Goal: Register for event/course

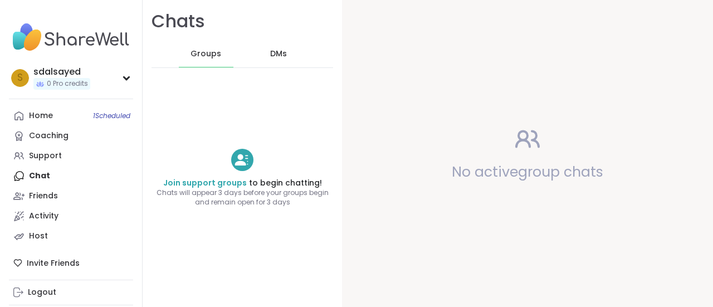
click at [48, 177] on div "Home 1 Scheduled Coaching Support Chat Friends Activity Host" at bounding box center [71, 176] width 124 height 140
click at [37, 176] on div "Home 1 Scheduled Coaching Support Chat Friends Activity Host" at bounding box center [71, 176] width 124 height 140
click at [274, 53] on span "DMs" at bounding box center [278, 53] width 17 height 11
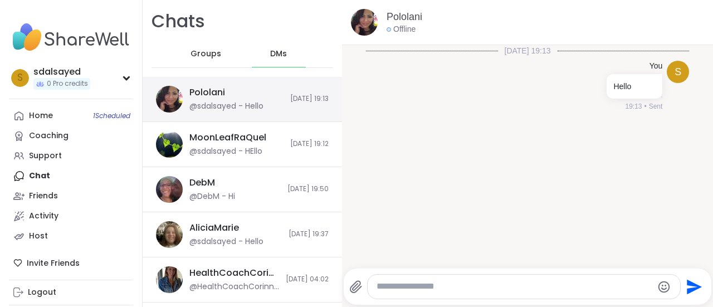
click at [227, 103] on div "@sdalsayed - Hello" at bounding box center [226, 106] width 74 height 11
click at [202, 92] on div "Pololani" at bounding box center [207, 92] width 36 height 12
click at [366, 24] on img at bounding box center [364, 22] width 27 height 27
click at [197, 92] on div "Pololani" at bounding box center [207, 92] width 36 height 12
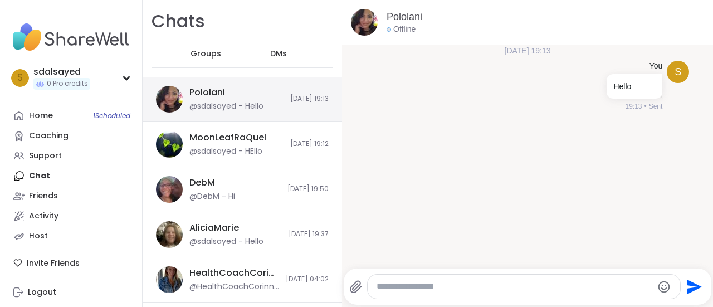
click at [211, 105] on div "@sdalsayed - Hello" at bounding box center [226, 106] width 74 height 11
click at [176, 97] on img at bounding box center [169, 99] width 27 height 27
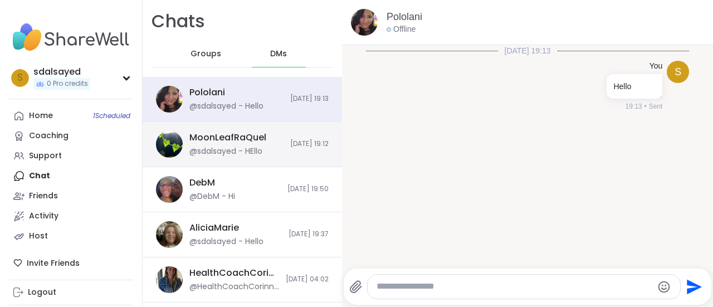
click at [211, 135] on div "MoonLeafRaQuel" at bounding box center [227, 137] width 77 height 12
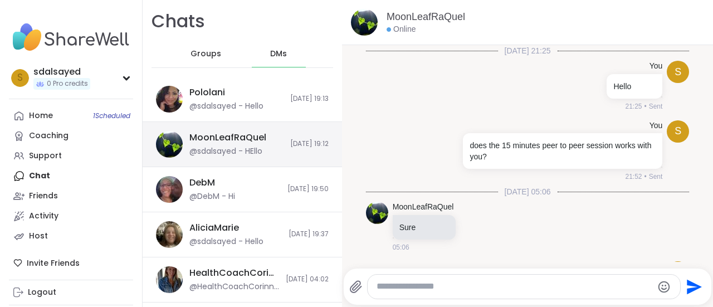
scroll to position [608, 0]
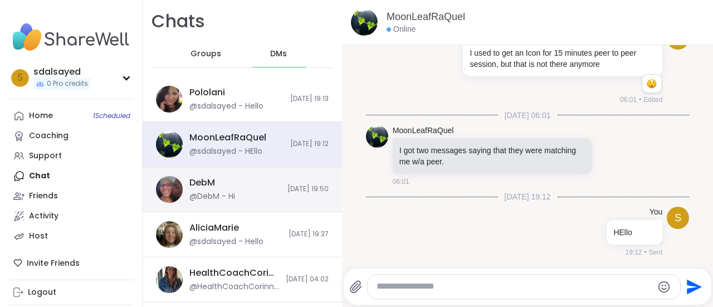
click at [199, 181] on div "DebM" at bounding box center [202, 183] width 26 height 12
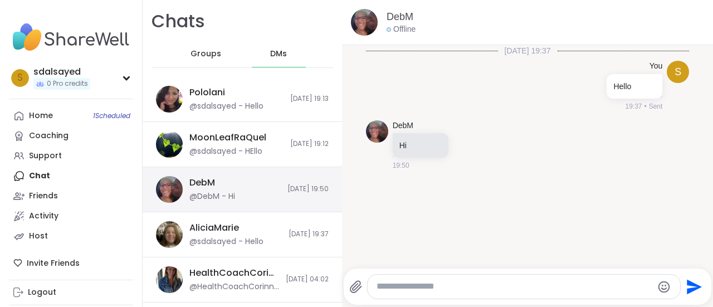
click at [202, 183] on div "DebM" at bounding box center [202, 183] width 26 height 12
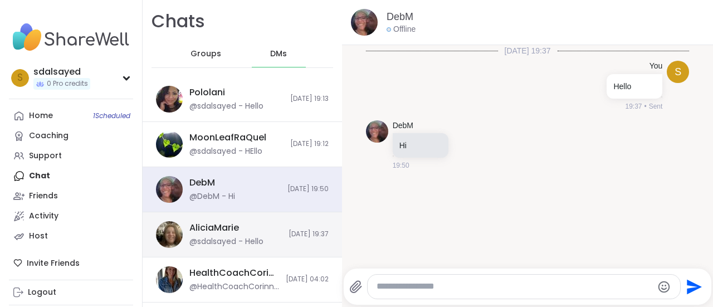
click at [213, 228] on div "AliciaMarie" at bounding box center [214, 228] width 50 height 12
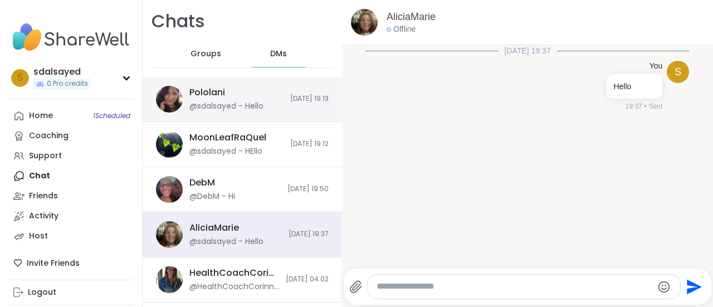
click at [224, 99] on div "[PERSON_NAME] @sdalsayed - Hello" at bounding box center [236, 99] width 94 height 26
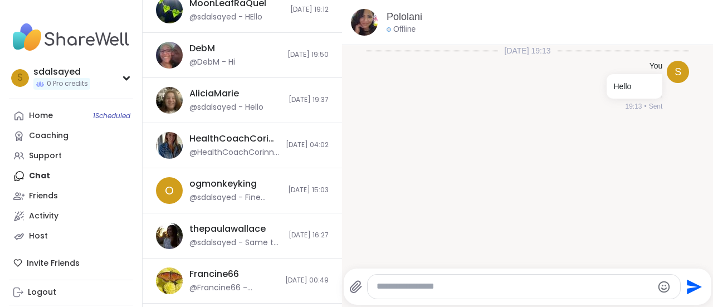
scroll to position [334, 0]
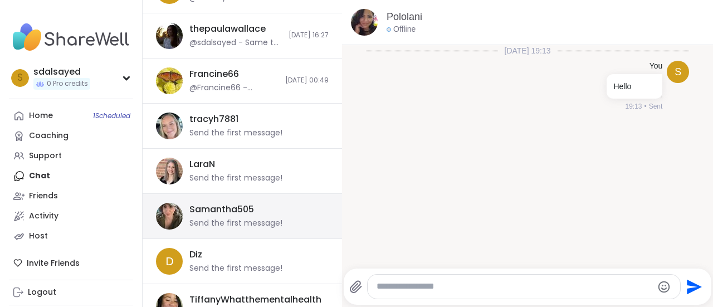
click at [208, 209] on div "Samantha505" at bounding box center [221, 209] width 65 height 12
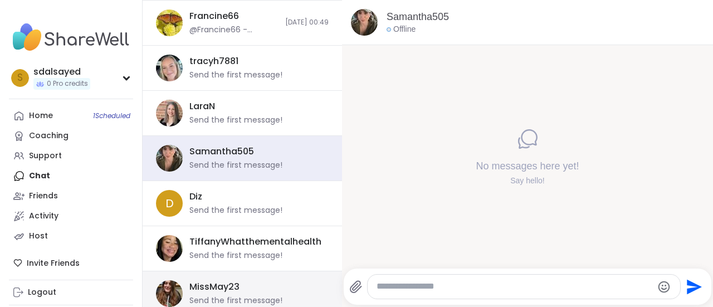
scroll to position [444, 0]
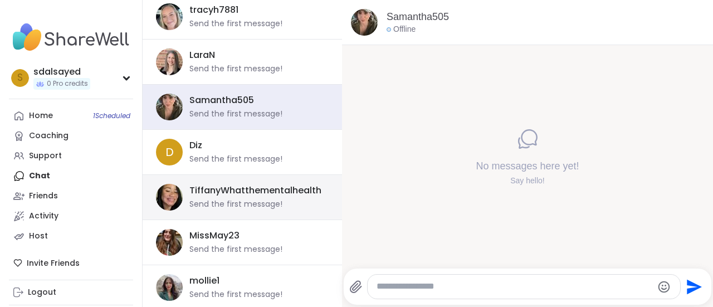
click at [213, 201] on div "Send the first message!" at bounding box center [235, 204] width 93 height 11
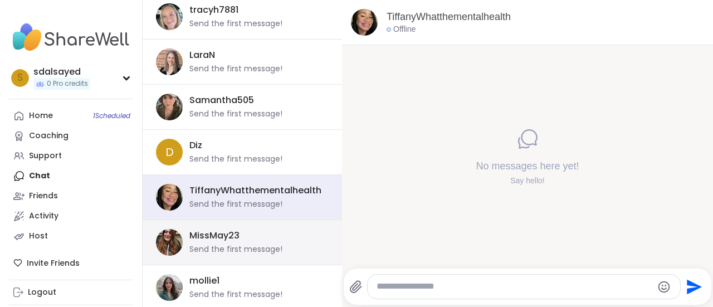
click at [213, 235] on div "MissMay23" at bounding box center [214, 236] width 50 height 12
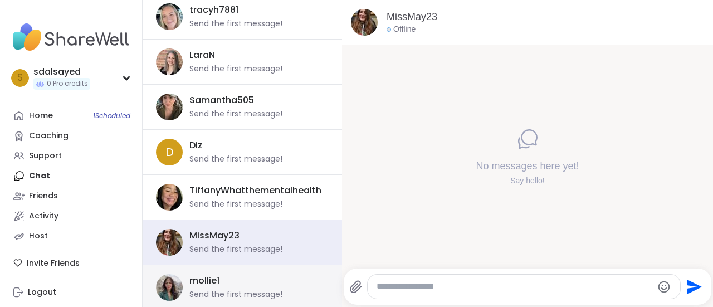
click at [204, 269] on div "mollie1 Send the first message!" at bounding box center [242, 287] width 199 height 45
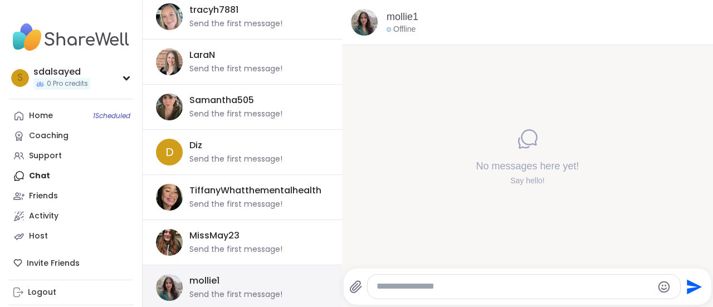
click at [203, 275] on div "mollie1" at bounding box center [204, 281] width 30 height 12
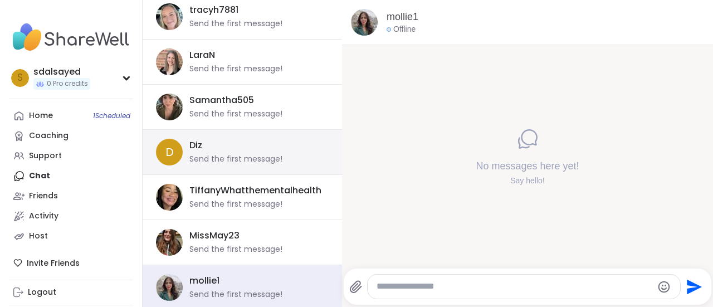
click at [220, 162] on div "D Diz Send the first message!" at bounding box center [242, 152] width 199 height 45
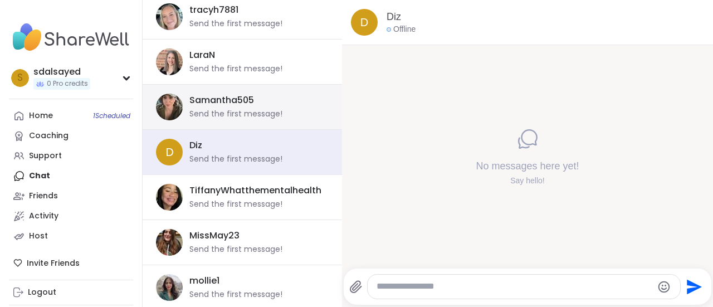
click at [214, 99] on div "Samantha505" at bounding box center [221, 100] width 65 height 12
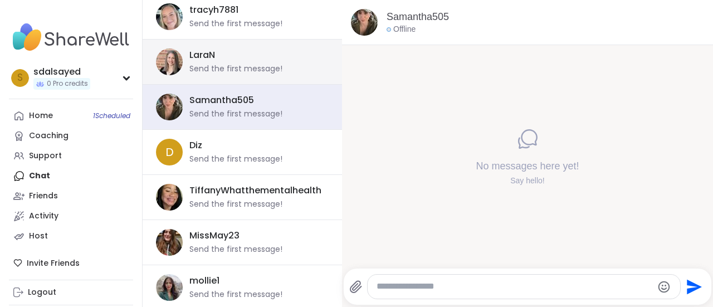
click at [208, 56] on div "LaraN" at bounding box center [202, 55] width 26 height 12
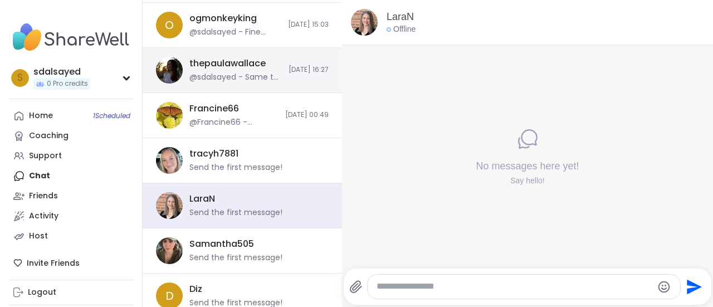
scroll to position [276, 0]
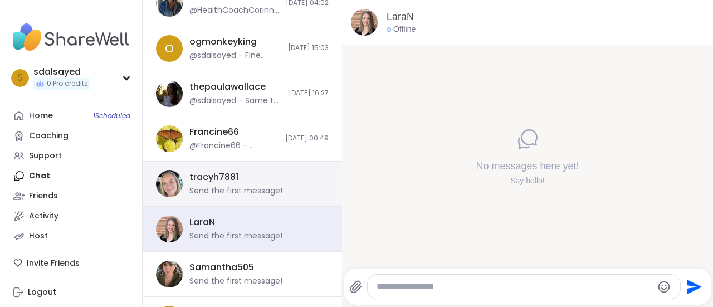
click at [197, 179] on div "tracyh7881" at bounding box center [213, 177] width 49 height 12
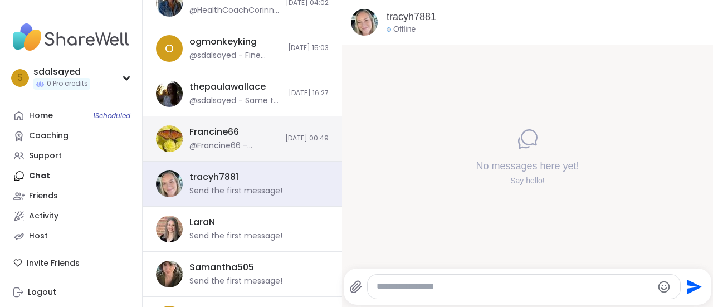
click at [207, 126] on div "Francine66" at bounding box center [214, 132] width 50 height 12
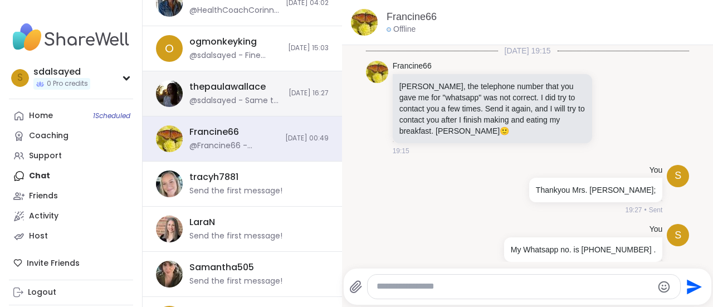
scroll to position [1095, 0]
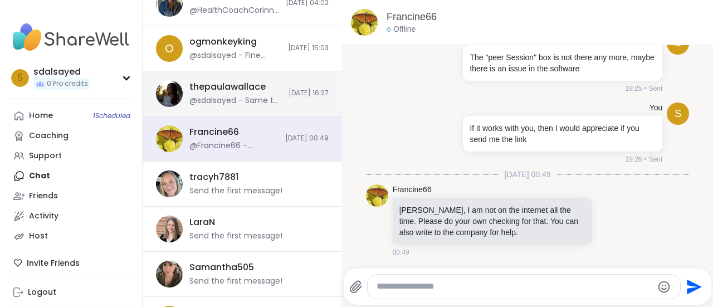
click at [215, 89] on div "thepaulawallace" at bounding box center [227, 87] width 76 height 12
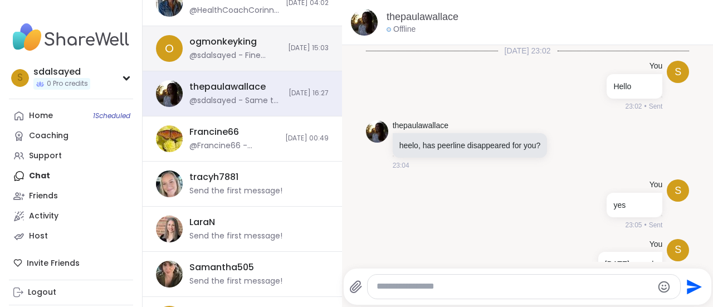
scroll to position [476, 0]
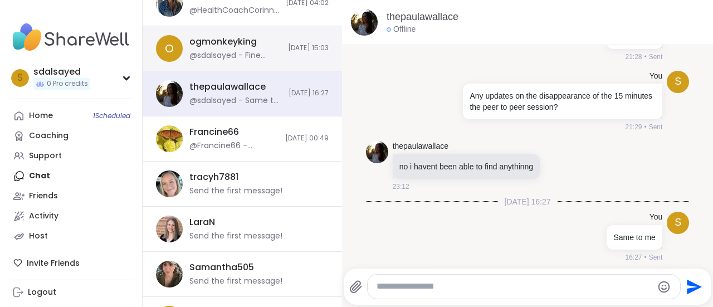
click at [215, 50] on div "@sdalsayed - Fine thank you" at bounding box center [235, 55] width 92 height 11
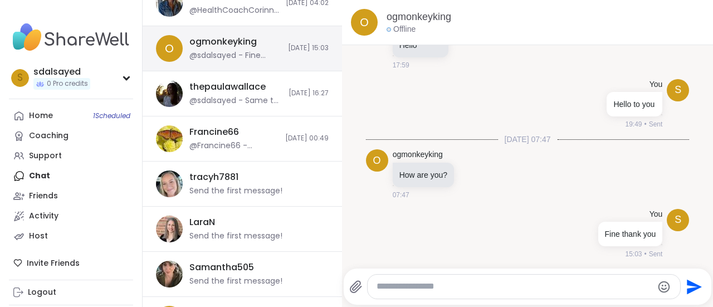
scroll to position [53, 0]
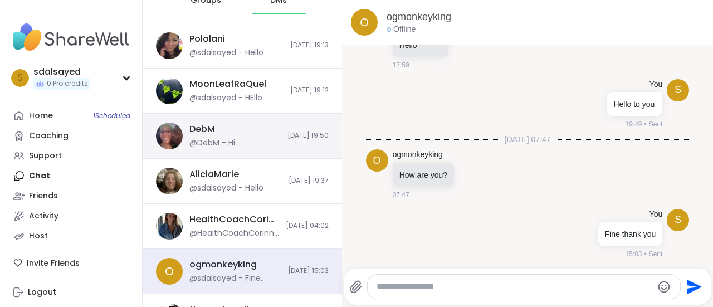
click at [219, 129] on div "DebM @DebM - Hi" at bounding box center [234, 136] width 91 height 26
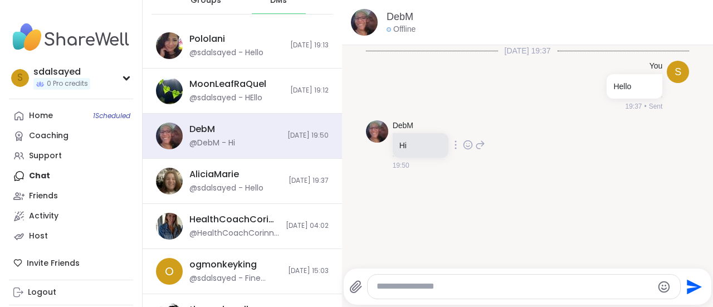
click at [379, 133] on img at bounding box center [377, 131] width 22 height 22
click at [402, 126] on link "DebM" at bounding box center [403, 125] width 21 height 11
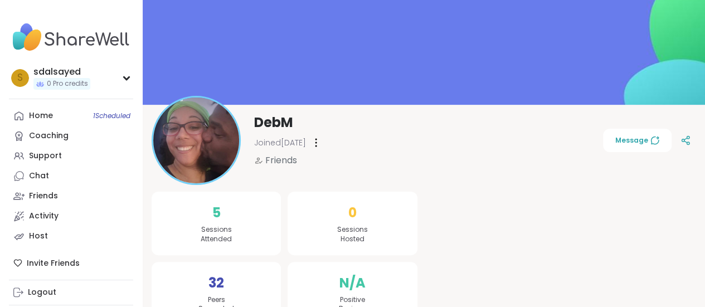
scroll to position [64, 0]
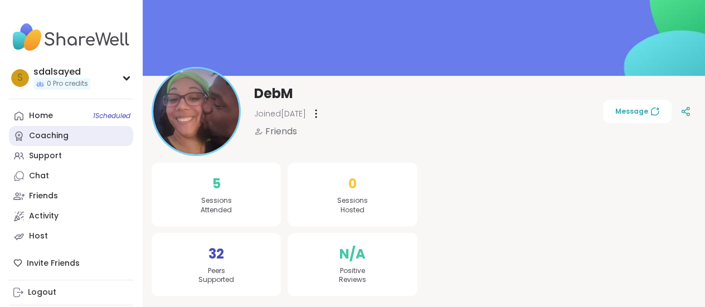
click at [58, 139] on div "Coaching" at bounding box center [49, 135] width 40 height 11
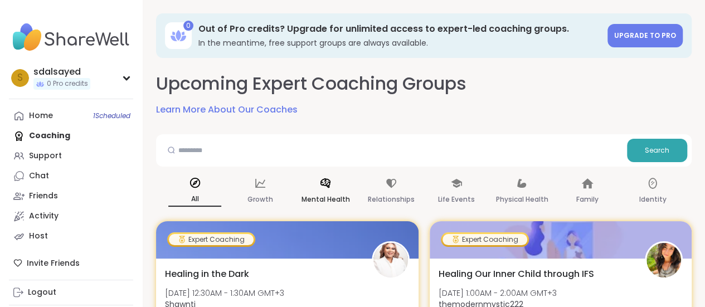
click at [315, 191] on div "Mental Health" at bounding box center [325, 191] width 53 height 41
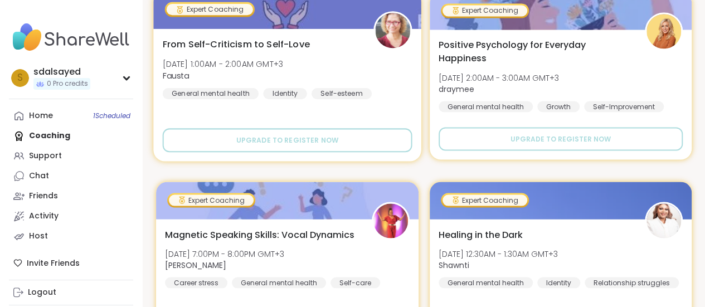
scroll to position [1059, 0]
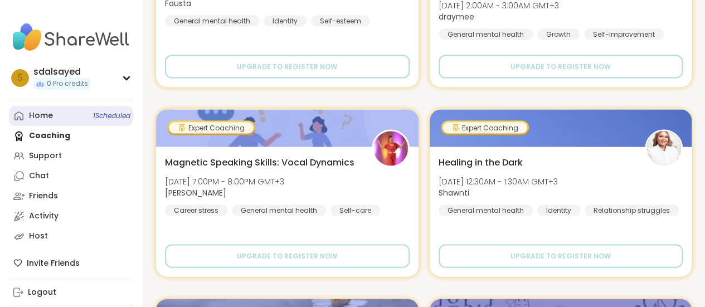
click at [38, 110] on link "Home 1 Scheduled" at bounding box center [71, 116] width 124 height 20
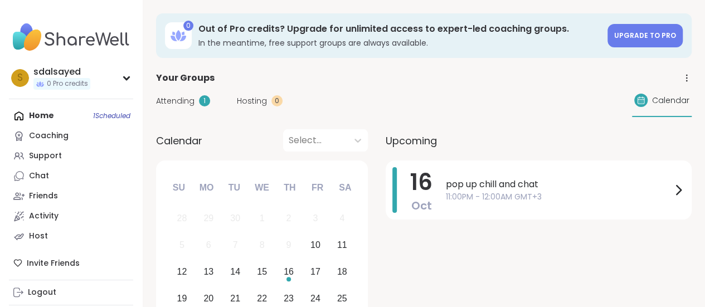
click at [186, 101] on span "Attending" at bounding box center [175, 101] width 38 height 12
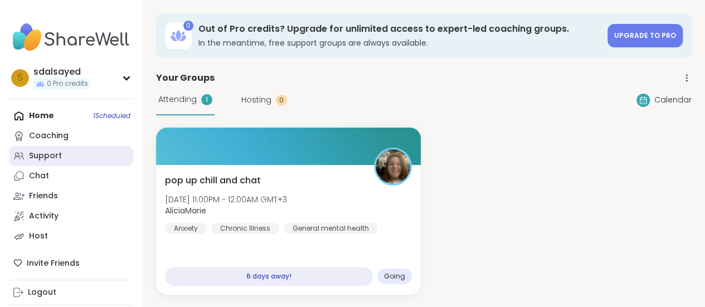
click at [64, 153] on link "Support" at bounding box center [71, 156] width 124 height 20
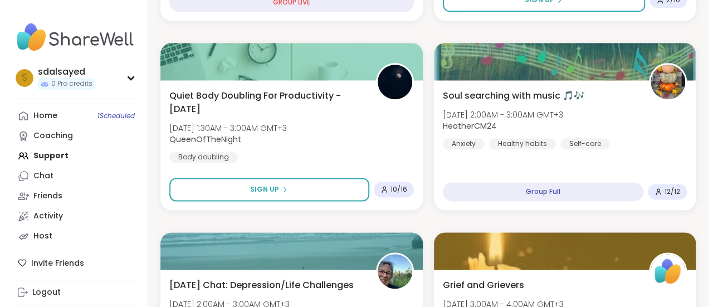
scroll to position [446, 0]
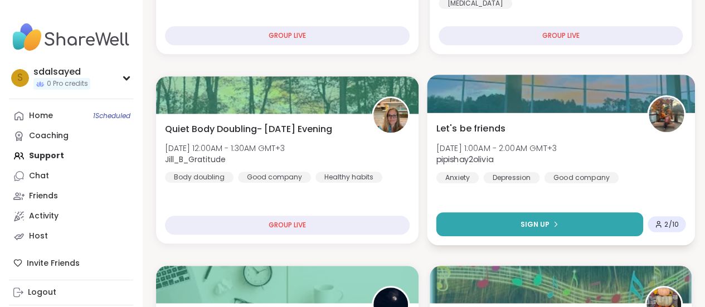
click at [510, 218] on button "Sign Up" at bounding box center [539, 224] width 207 height 24
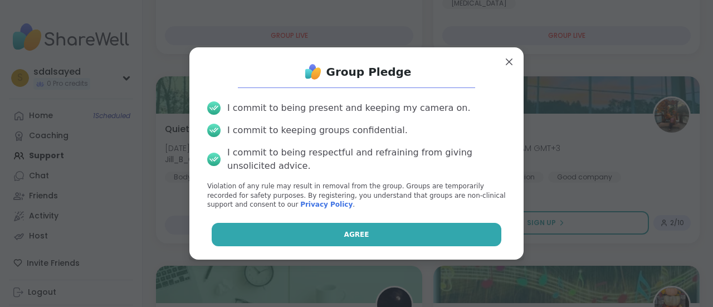
click at [353, 231] on span "Agree" at bounding box center [356, 235] width 25 height 10
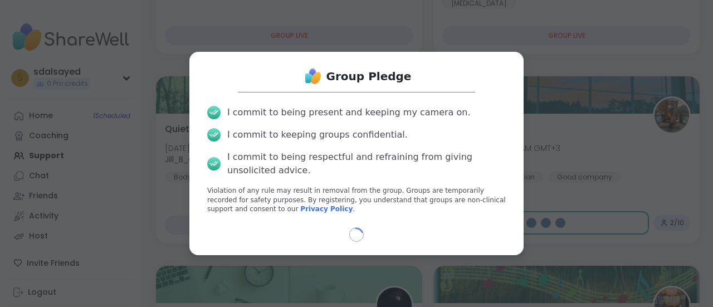
select select "**"
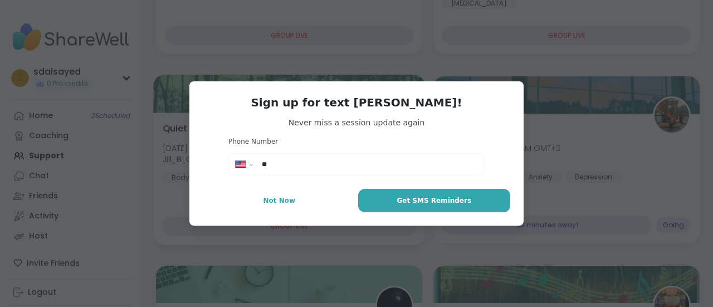
click at [283, 200] on span "Not Now" at bounding box center [279, 201] width 32 height 10
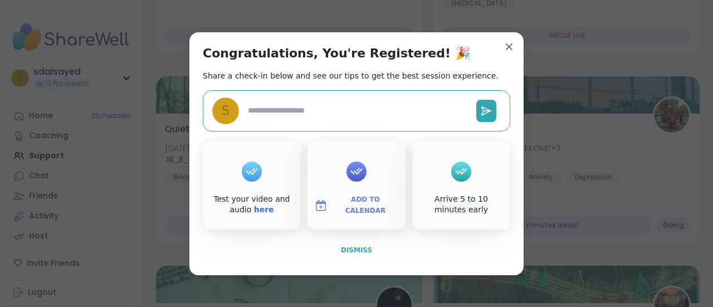
click at [354, 246] on span "Dismiss" at bounding box center [356, 250] width 31 height 8
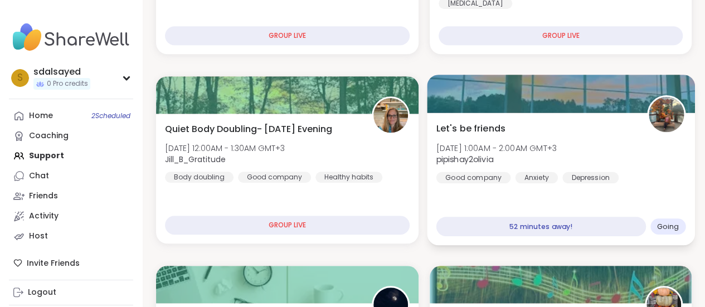
click at [484, 129] on span "Let's be friends" at bounding box center [470, 127] width 69 height 13
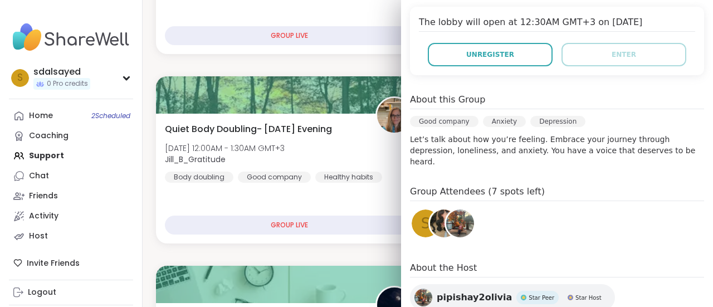
scroll to position [284, 0]
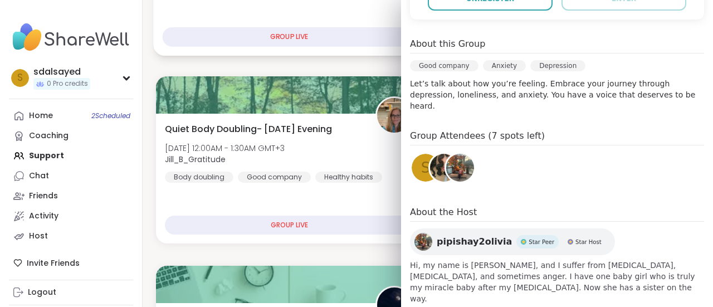
click at [342, 43] on div "GROUP LIVE" at bounding box center [290, 37] width 254 height 20
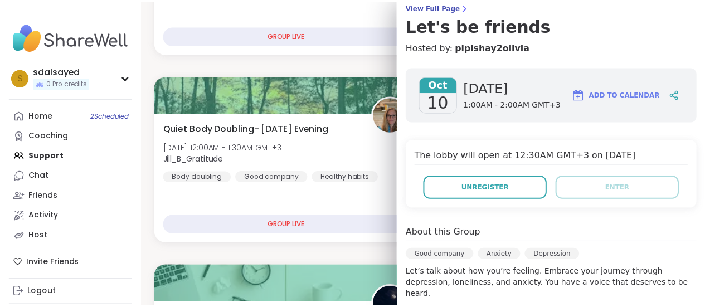
scroll to position [0, 0]
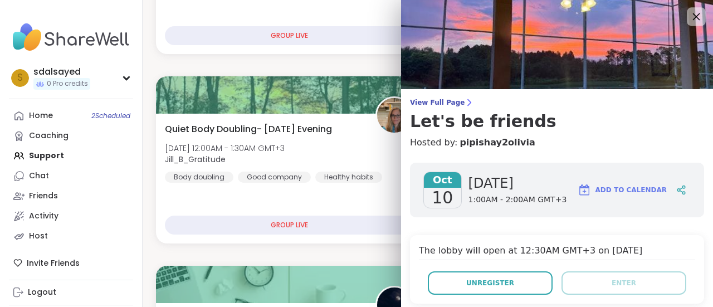
click at [689, 21] on icon at bounding box center [696, 16] width 14 height 14
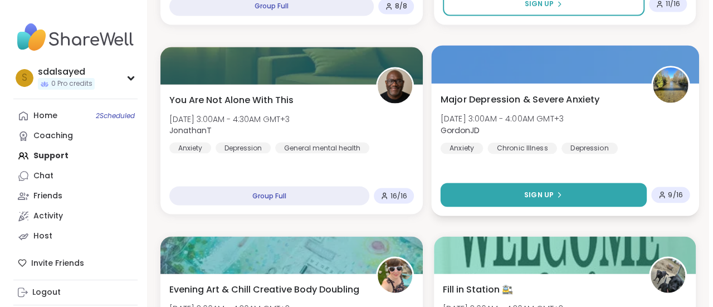
scroll to position [1059, 0]
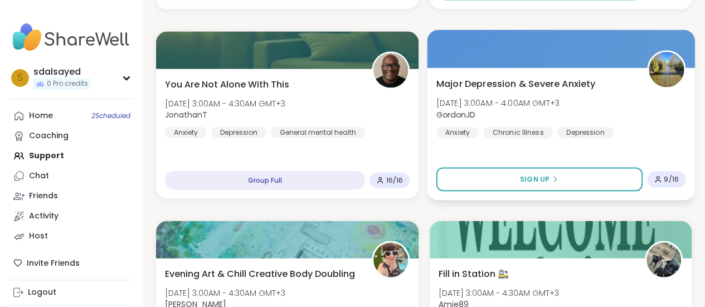
click at [499, 83] on span "Major Depression & Severe Anxiety" at bounding box center [515, 83] width 159 height 13
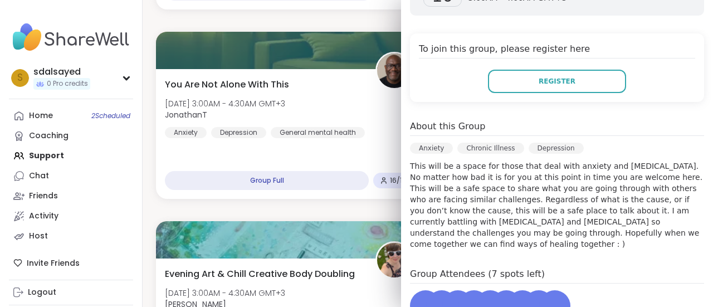
scroll to position [223, 0]
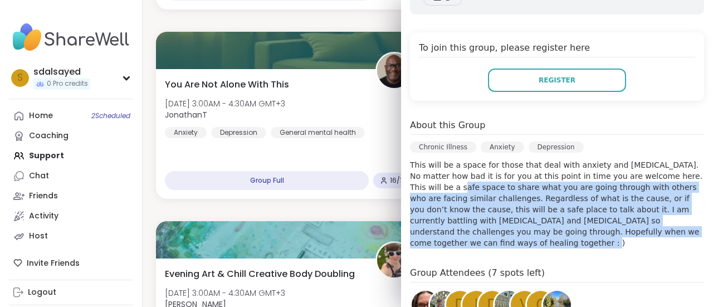
drag, startPoint x: 402, startPoint y: 167, endPoint x: 654, endPoint y: 213, distance: 256.2
click at [654, 213] on p "This will be a space for those that deal with anxiety and depression. No matter…" at bounding box center [557, 203] width 294 height 89
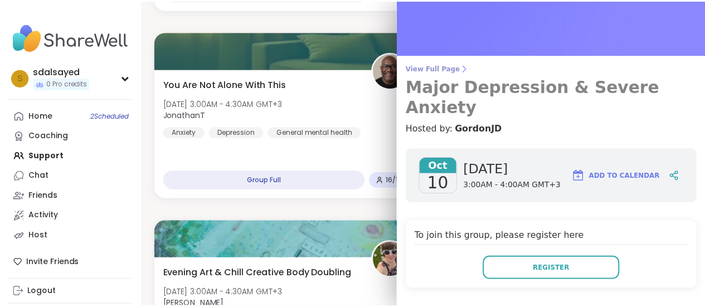
scroll to position [0, 0]
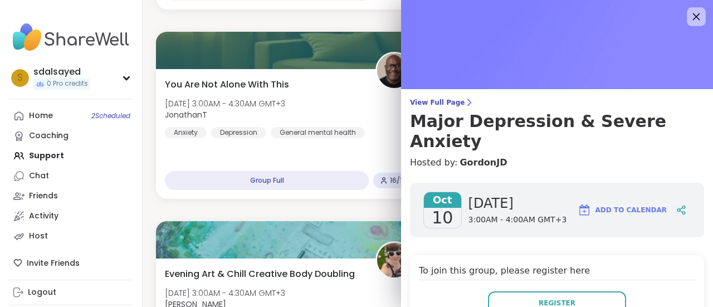
click at [689, 14] on icon at bounding box center [696, 16] width 14 height 14
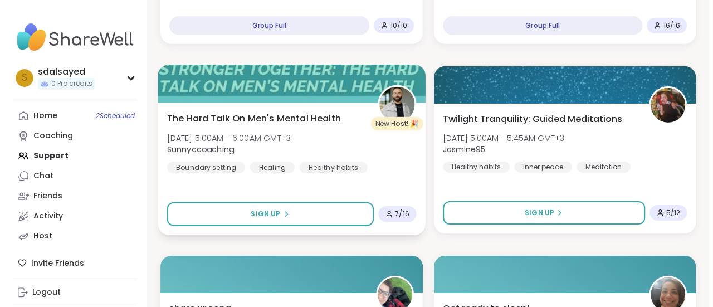
scroll to position [1783, 0]
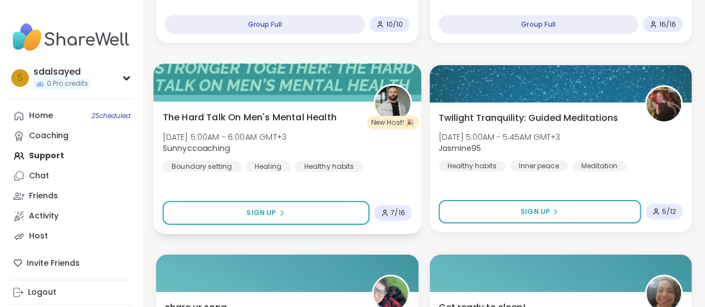
click at [284, 113] on span "The Hard Talk On Men's Mental Health" at bounding box center [250, 116] width 174 height 13
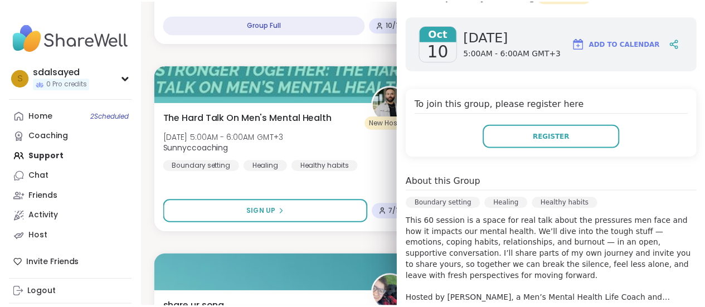
scroll to position [334, 0]
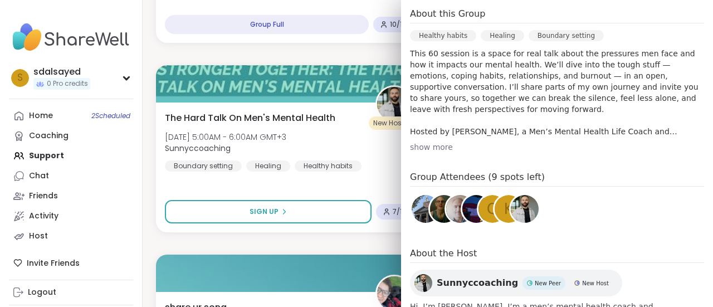
click at [422, 145] on div "show more" at bounding box center [557, 147] width 294 height 11
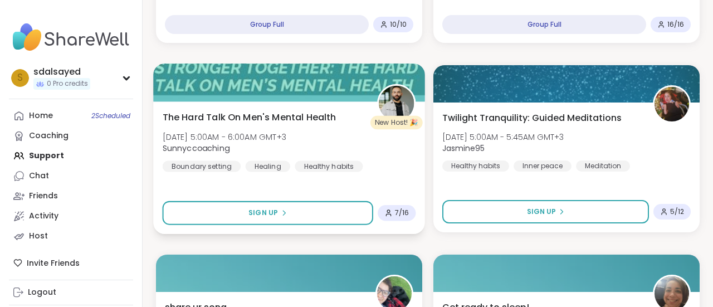
click at [357, 142] on div "The Hard Talk On Men's Mental Health Fri, Oct 10 | 5:00AM - 6:00AM GMT+3 Sunnyc…" at bounding box center [290, 140] width 254 height 61
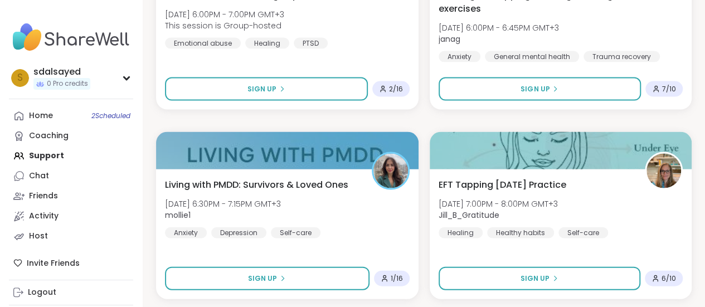
scroll to position [3269, 0]
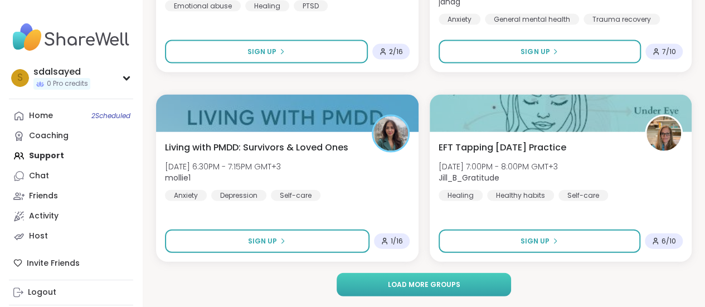
click at [400, 280] on span "Load more groups" at bounding box center [423, 285] width 72 height 10
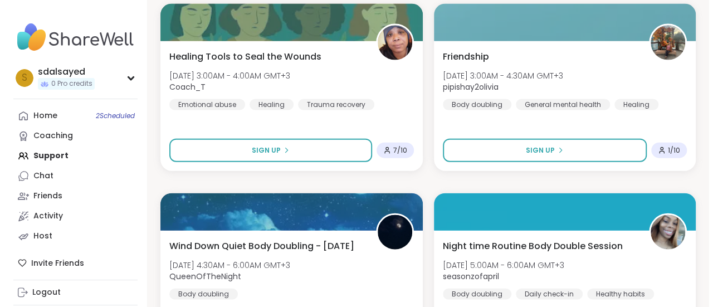
scroll to position [5386, 0]
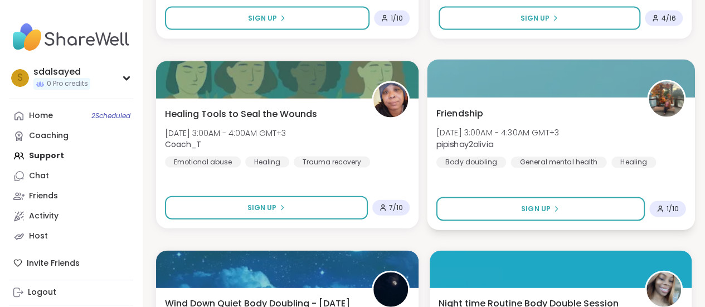
click at [478, 115] on span "Friendship" at bounding box center [459, 112] width 47 height 13
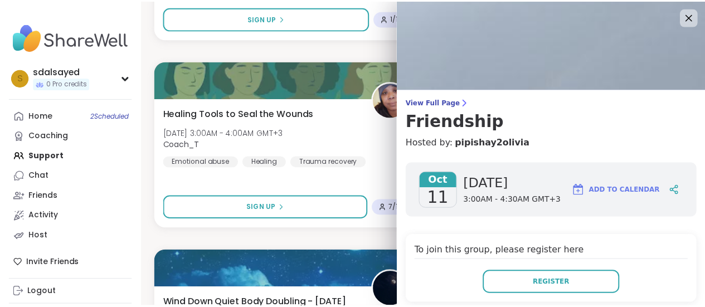
scroll to position [56, 0]
